Goal: Task Accomplishment & Management: Manage account settings

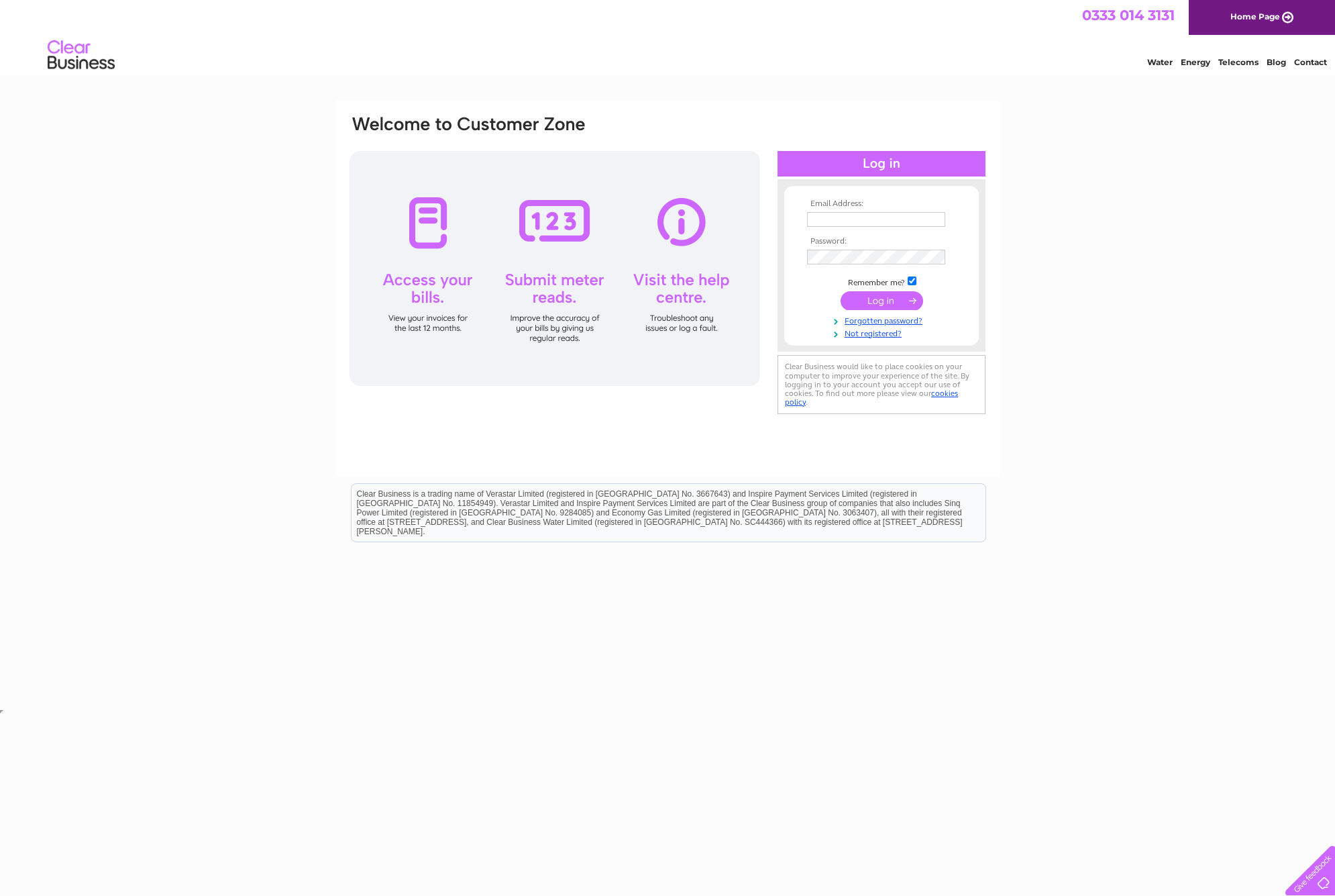
type input "nick@cartoonfun.co.uk"
click at [869, 298] on input "submit" at bounding box center [881, 300] width 82 height 19
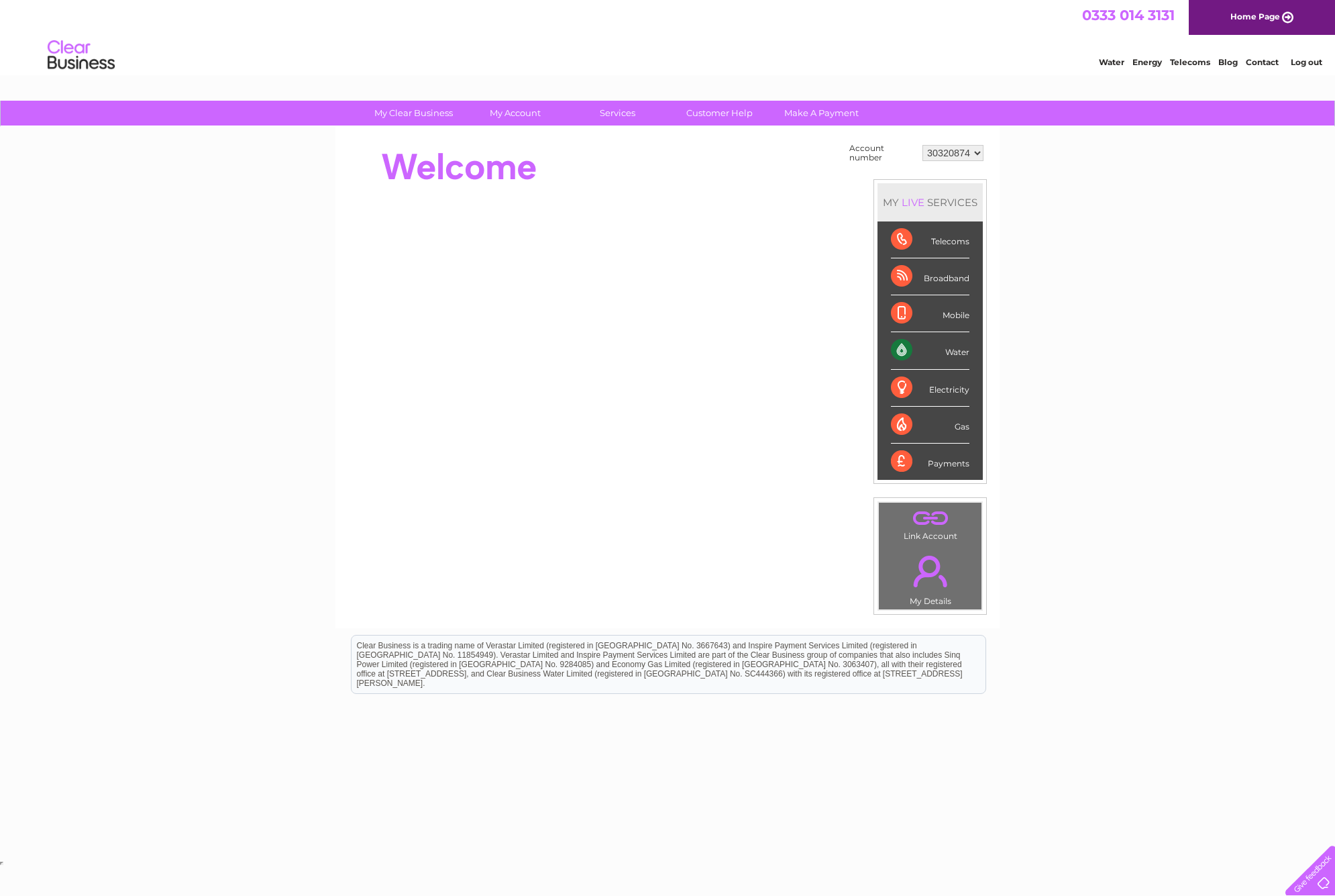
click at [977, 152] on select "30320874" at bounding box center [953, 153] width 61 height 16
click at [923, 145] on select "30320874" at bounding box center [953, 153] width 61 height 16
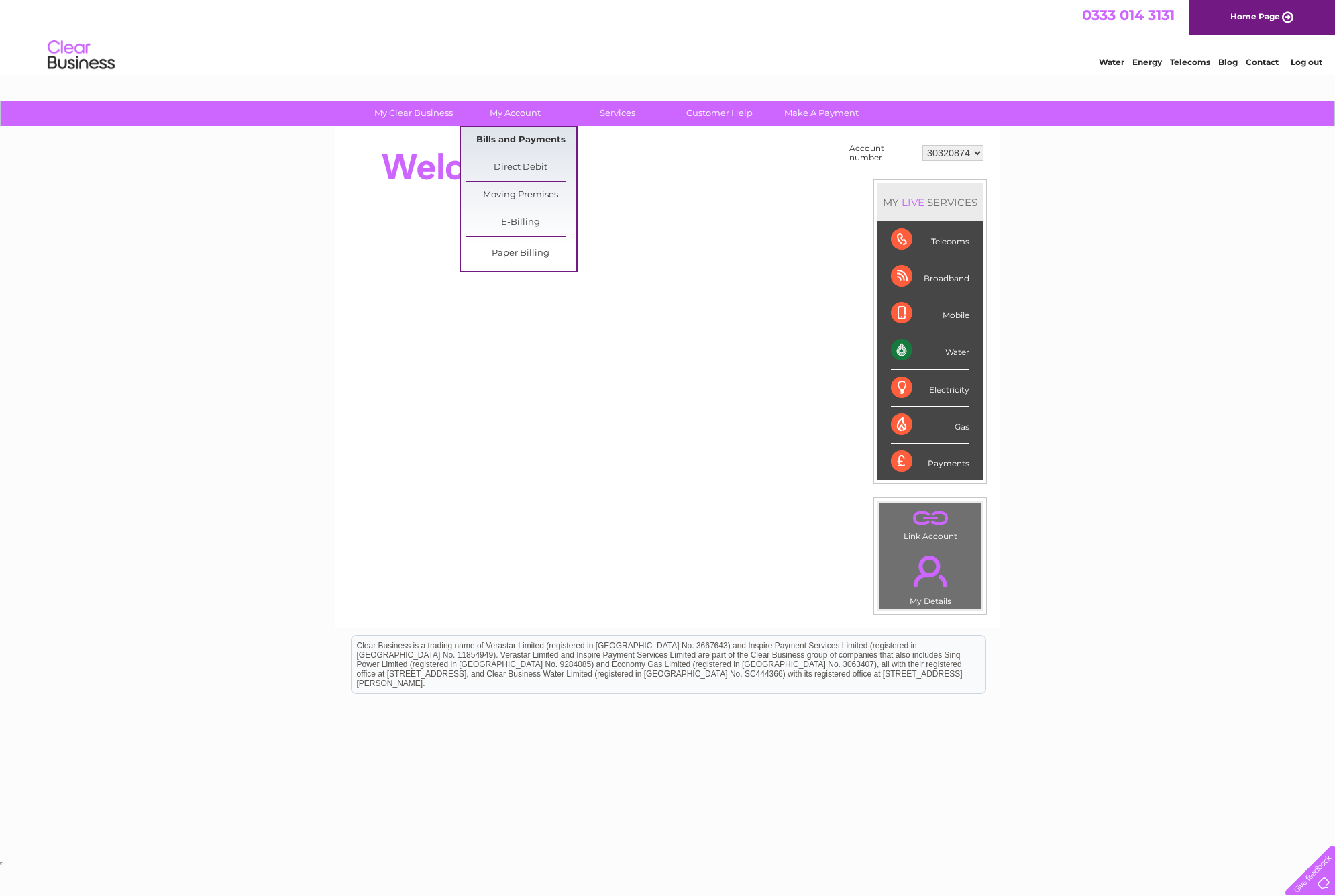
click at [498, 134] on link "Bills and Payments" at bounding box center [521, 140] width 111 height 27
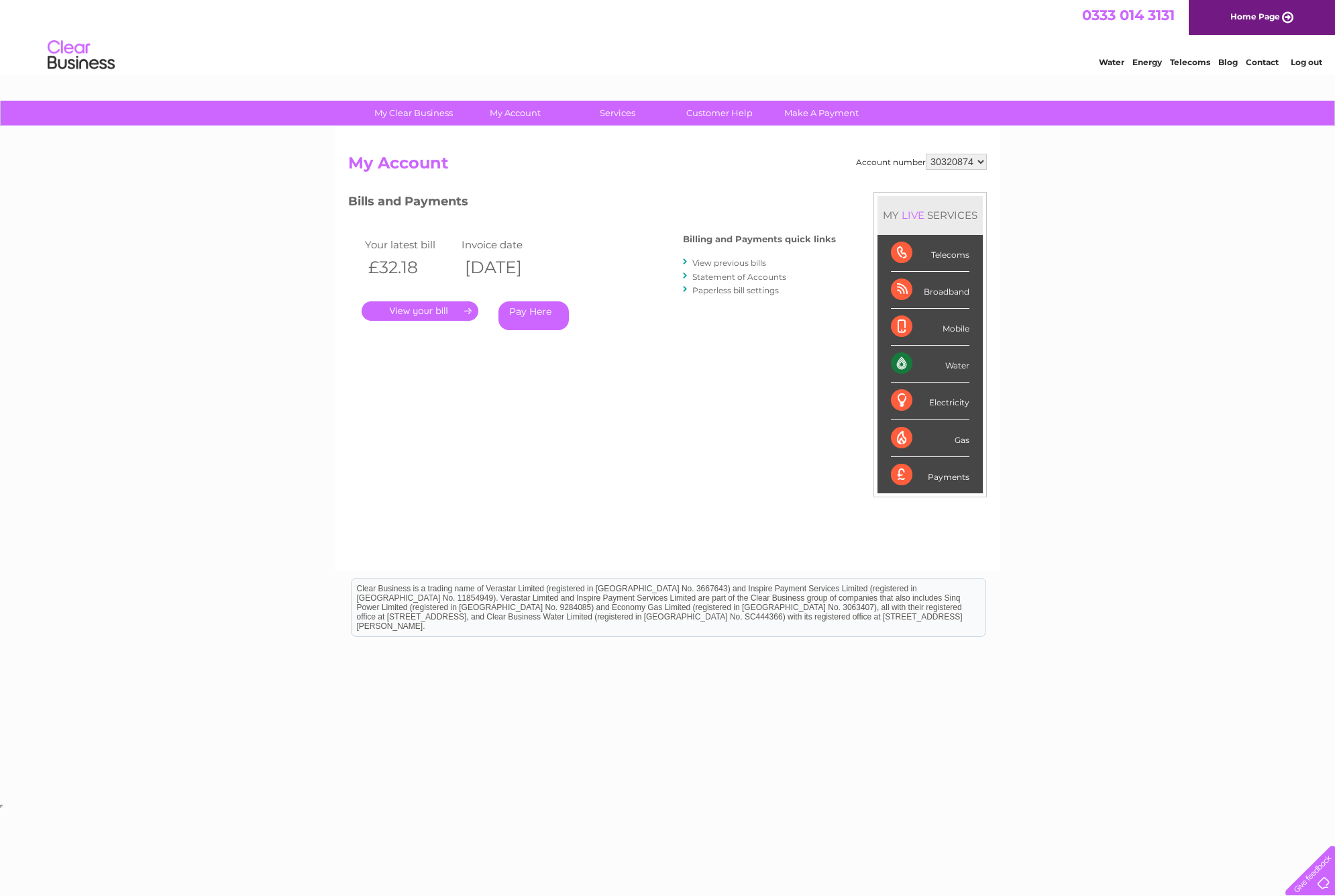
click at [1312, 64] on link "Log out" at bounding box center [1307, 62] width 32 height 10
